Goal: Task Accomplishment & Management: Use online tool/utility

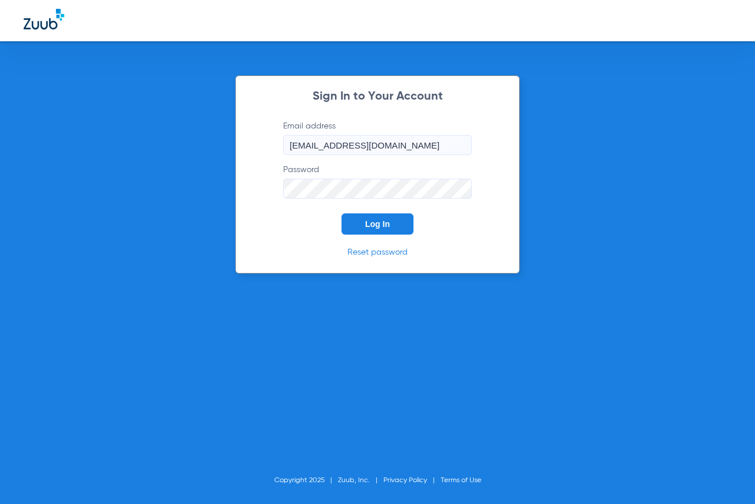
click at [364, 215] on button "Log In" at bounding box center [378, 224] width 72 height 21
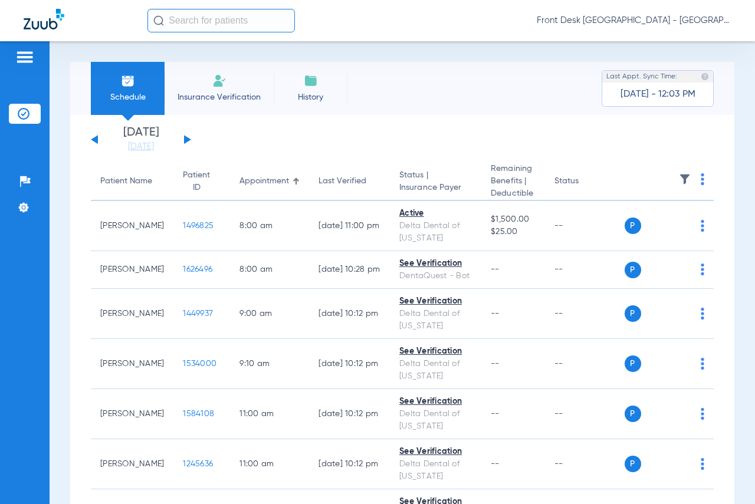
click at [184, 21] on input "text" at bounding box center [220, 21] width 147 height 24
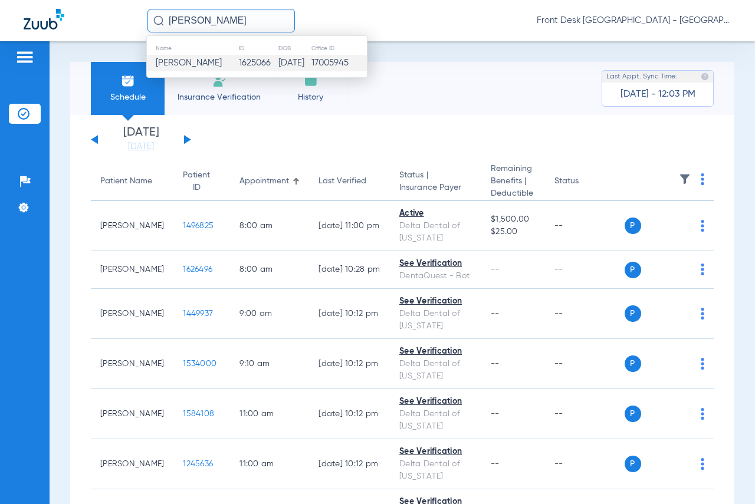
type input "[PERSON_NAME]"
click at [184, 59] on span "[PERSON_NAME]" at bounding box center [189, 62] width 66 height 9
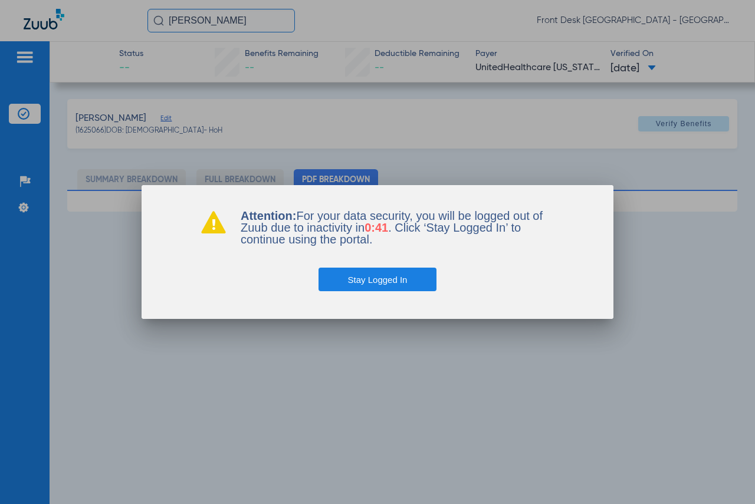
click at [356, 277] on button "Stay Logged In" at bounding box center [378, 280] width 119 height 24
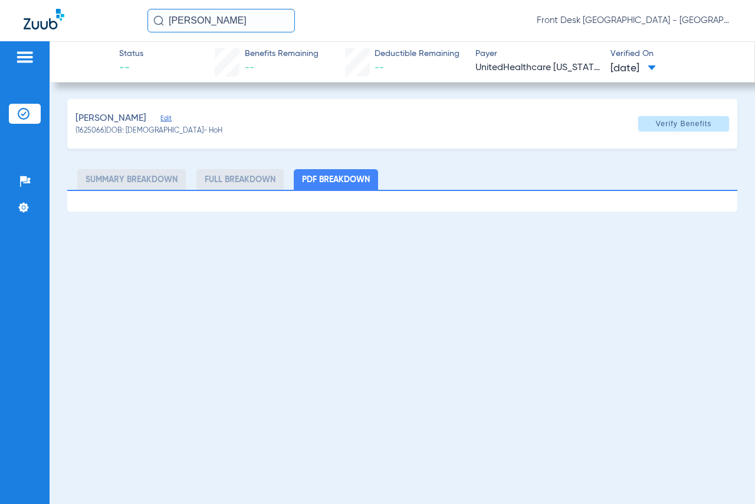
click at [29, 56] on img at bounding box center [24, 57] width 19 height 14
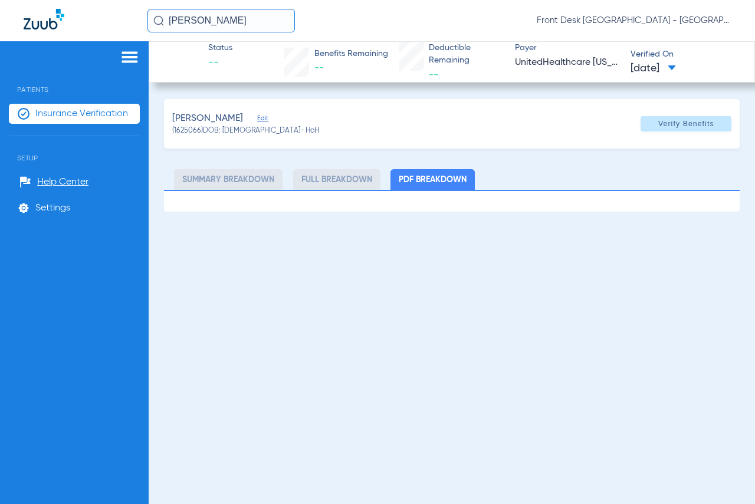
click at [71, 106] on li "Insurance Verification" at bounding box center [74, 114] width 131 height 20
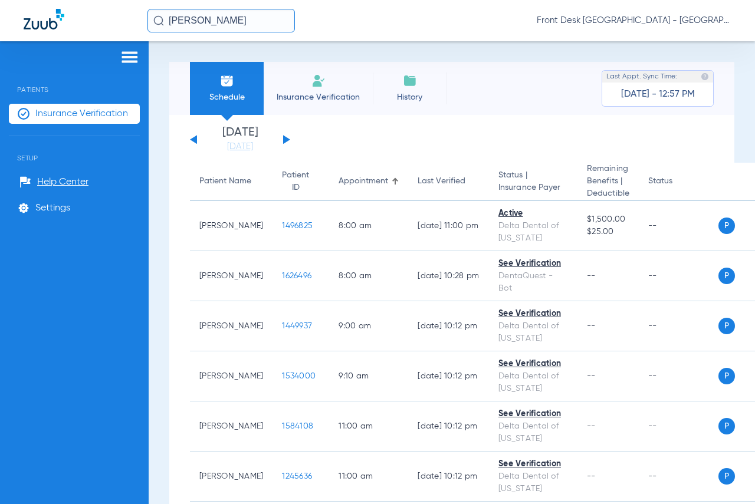
click at [117, 50] on div "Patients Insurance Verification Setup Help Center Settings" at bounding box center [74, 293] width 149 height 504
click at [127, 53] on img at bounding box center [129, 57] width 19 height 14
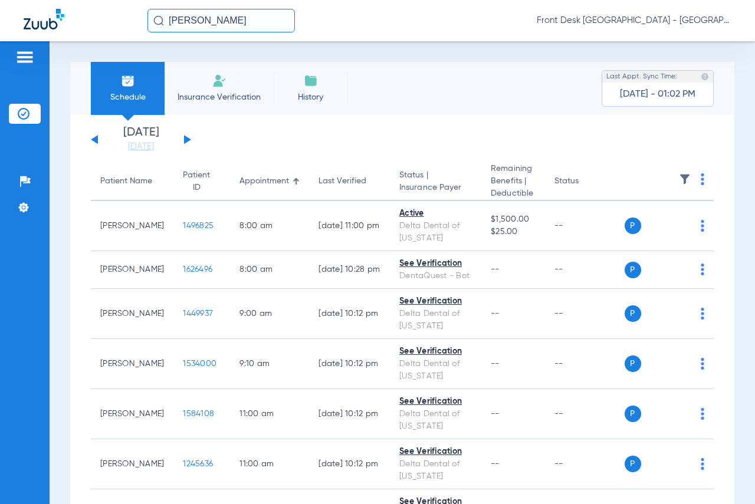
click at [626, 142] on app-single-date-navigator "[DATE] [DATE] [DATE] [DATE] [DATE] [DATE] [DATE] [DATE] [DATE] [DATE] [DATE] [D…" at bounding box center [402, 140] width 623 height 26
click at [144, 149] on link "[DATE]" at bounding box center [141, 147] width 71 height 12
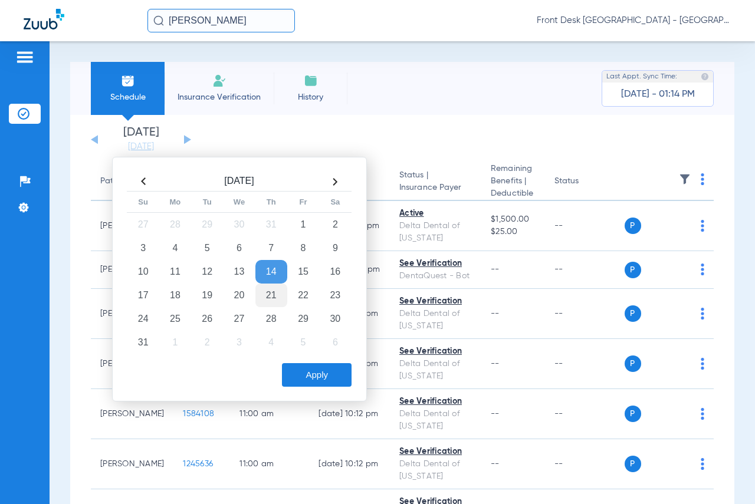
click at [270, 294] on td "21" at bounding box center [271, 296] width 32 height 24
click at [314, 376] on button "Apply" at bounding box center [317, 375] width 70 height 24
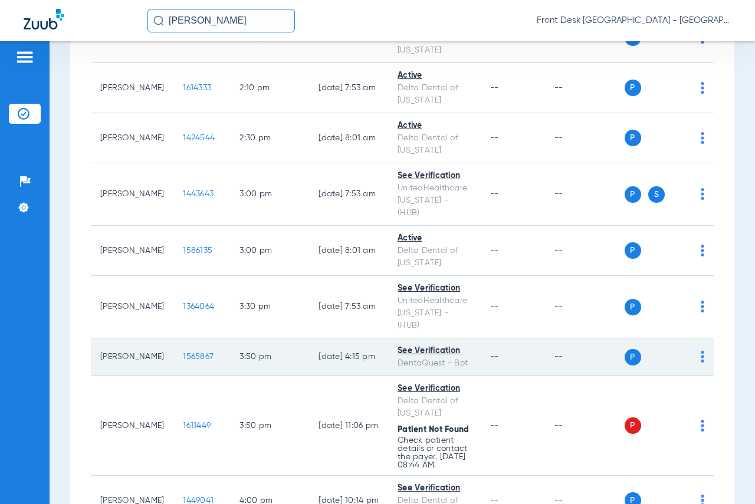
scroll to position [1416, 0]
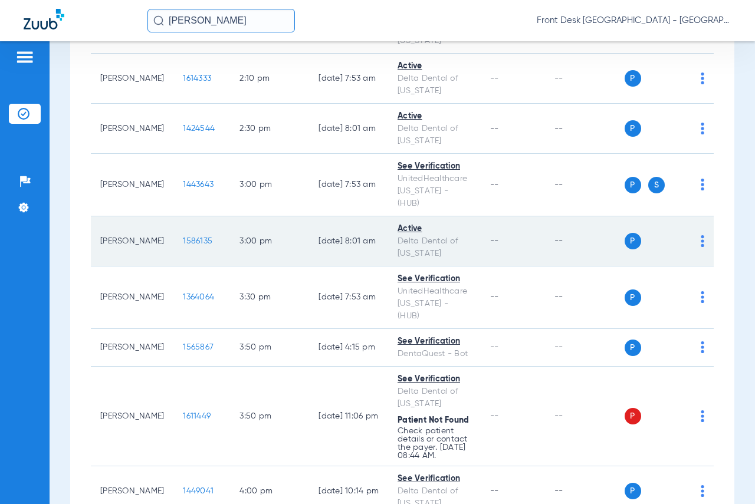
click at [192, 245] on span "1586135" at bounding box center [197, 241] width 29 height 8
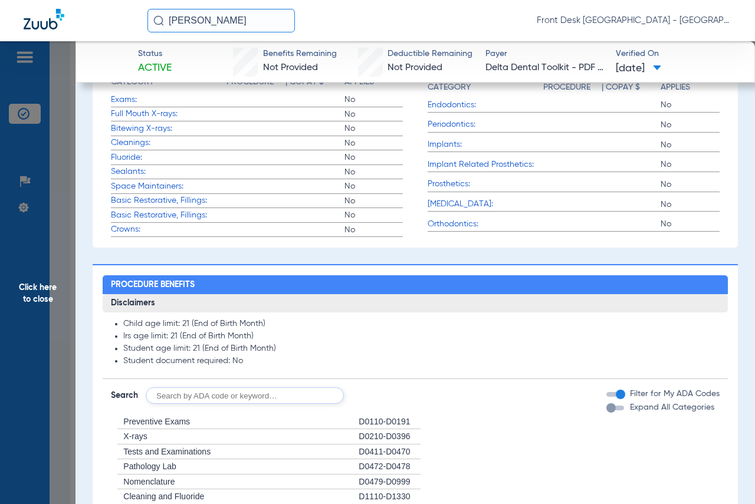
scroll to position [358, 0]
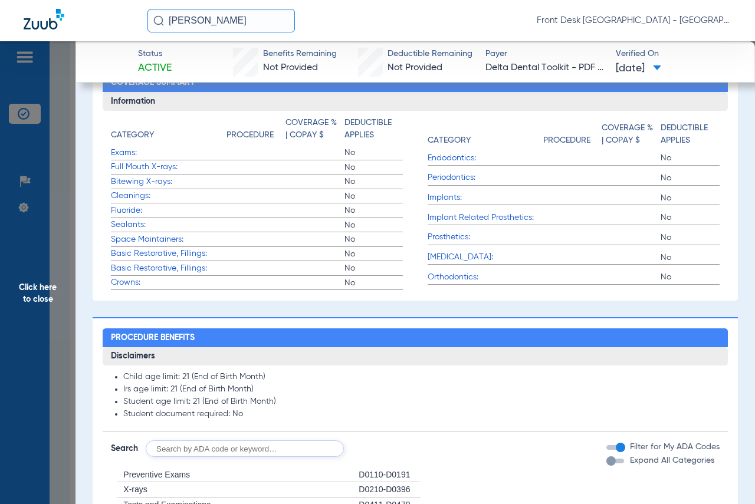
click at [45, 293] on span "Click here to close" at bounding box center [38, 293] width 76 height 504
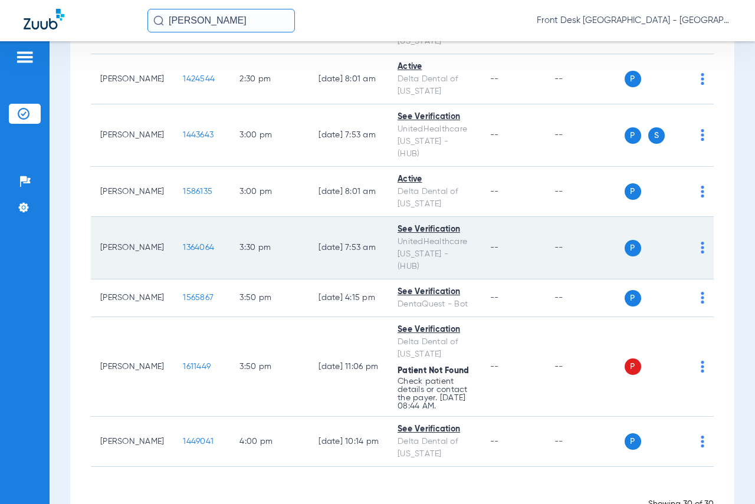
scroll to position [1534, 0]
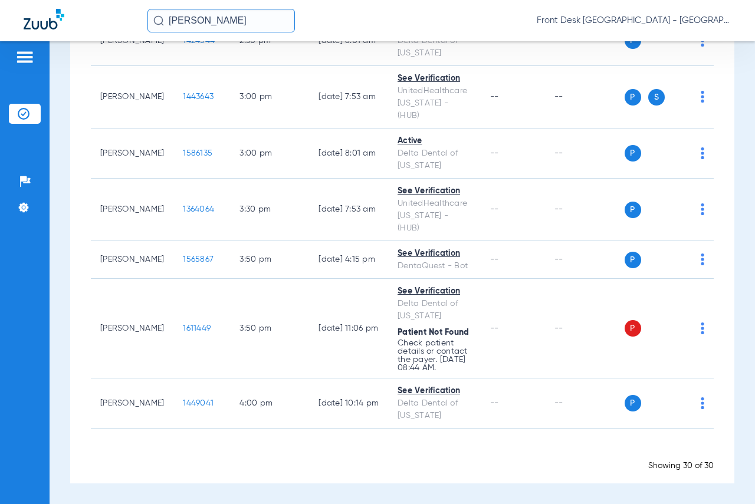
click at [736, 113] on div "Schedule Insurance Verification History Last Appt. Sync Time: [DATE] - 01:14 PM…" at bounding box center [403, 272] width 706 height 463
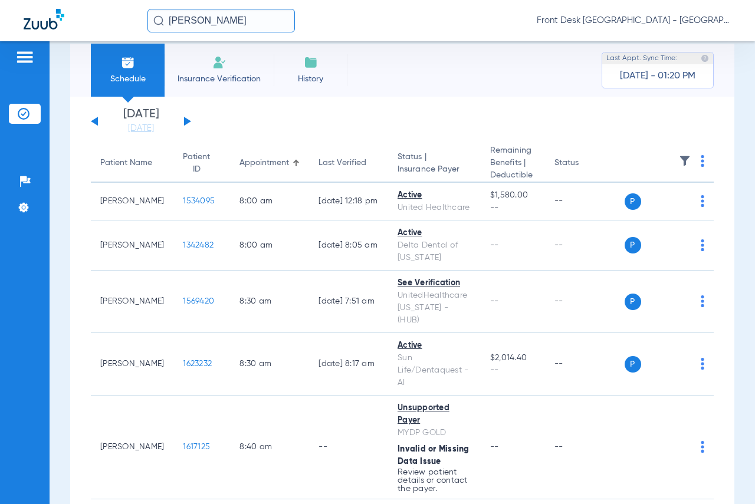
scroll to position [0, 0]
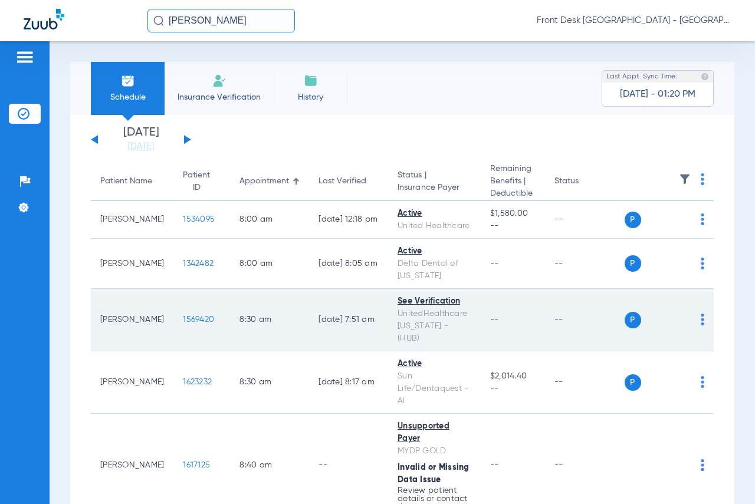
click at [183, 324] on span "1569420" at bounding box center [198, 320] width 31 height 8
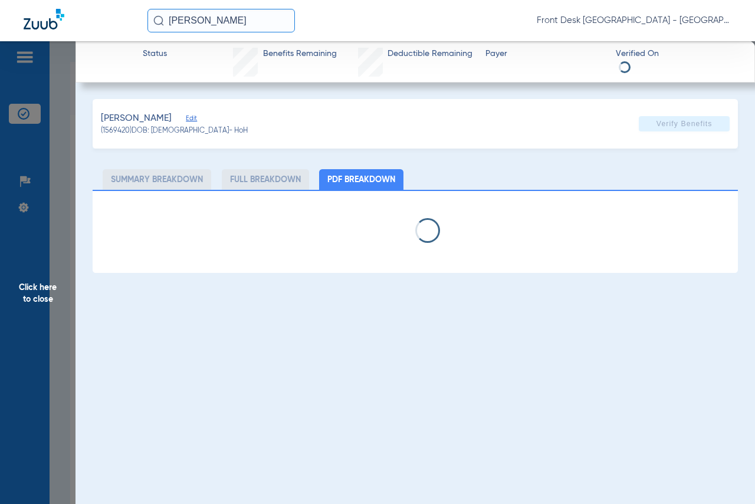
select select "page-width"
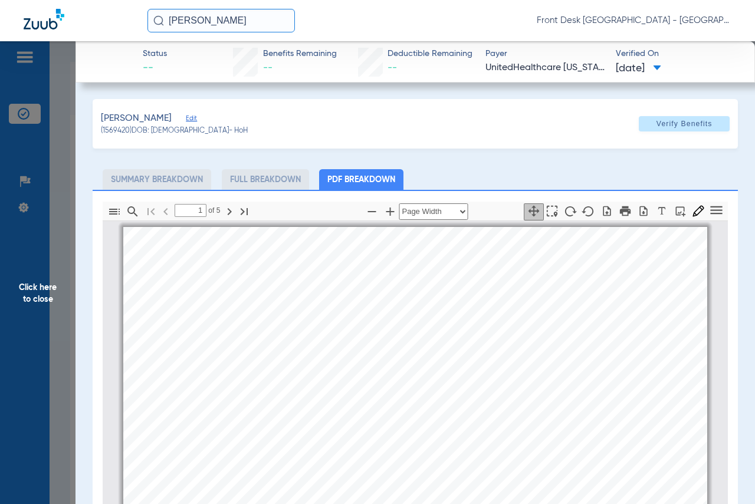
scroll to position [6, 0]
type input "4"
click at [46, 289] on span "Click here to close" at bounding box center [38, 293] width 76 height 504
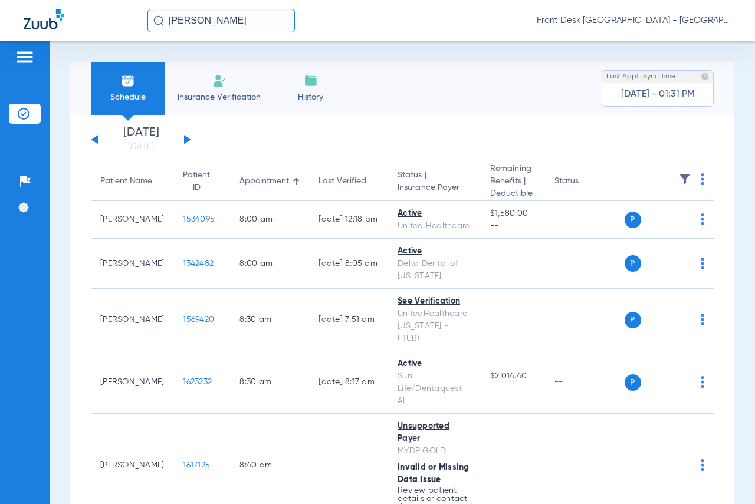
click at [628, 66] on div "Schedule Insurance Verification History Last Appt. Sync Time: [DATE] - 01:31 PM" at bounding box center [402, 88] width 664 height 53
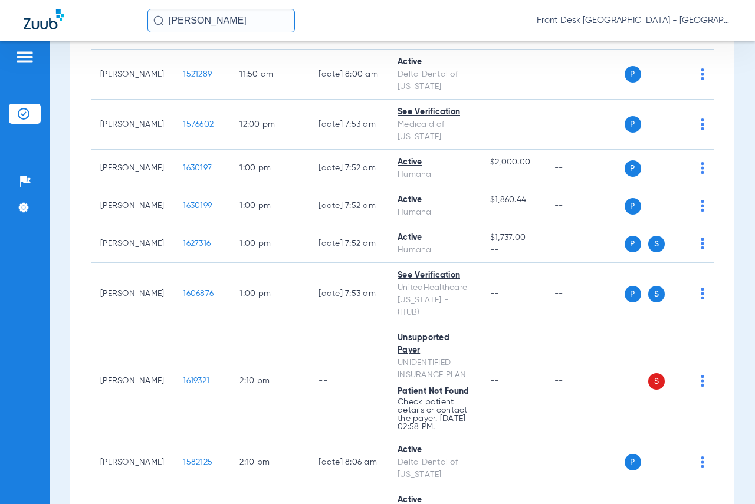
scroll to position [1003, 0]
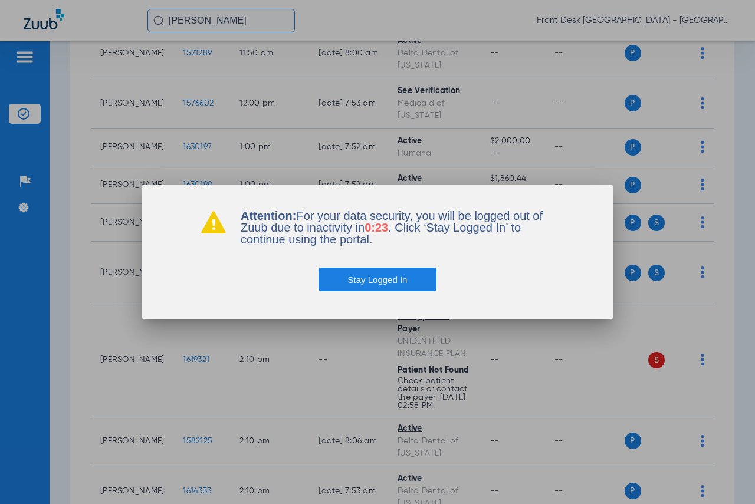
click at [401, 281] on button "Stay Logged In" at bounding box center [378, 280] width 119 height 24
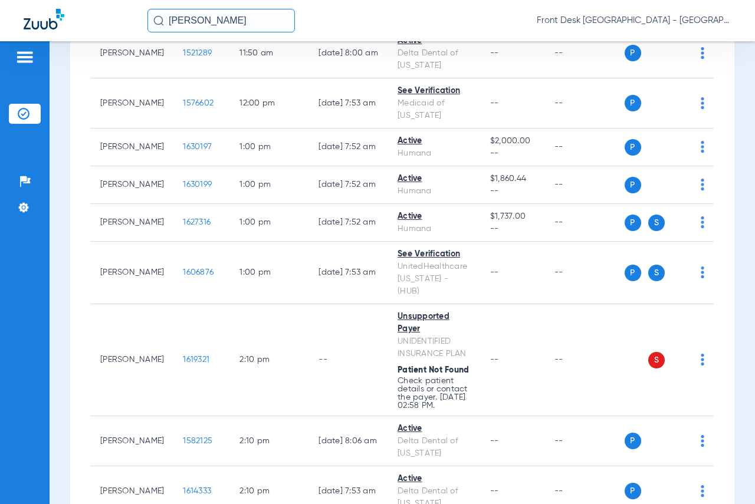
scroll to position [598, 0]
